Goal: Information Seeking & Learning: Learn about a topic

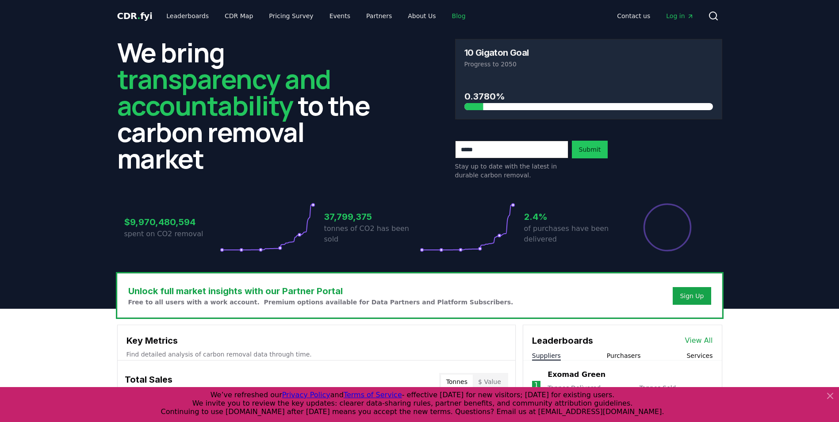
click at [448, 16] on link "Blog" at bounding box center [459, 16] width 28 height 16
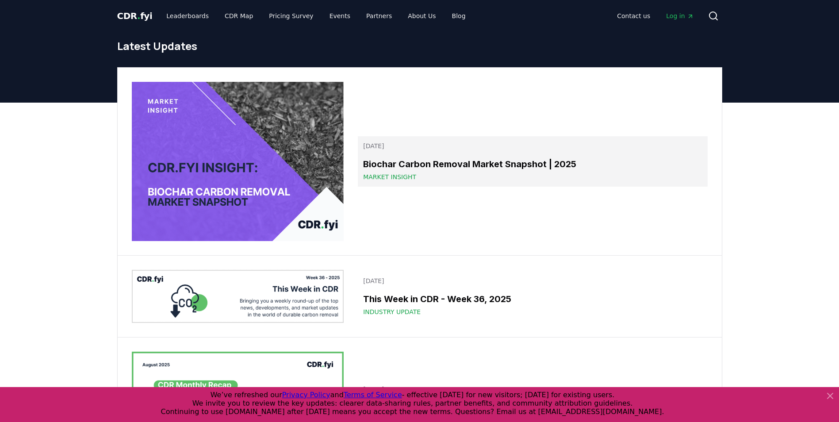
click at [483, 162] on h3 "Biochar Carbon Removal Market Snapshot | 2025" at bounding box center [532, 163] width 339 height 13
